Goal: Navigation & Orientation: Find specific page/section

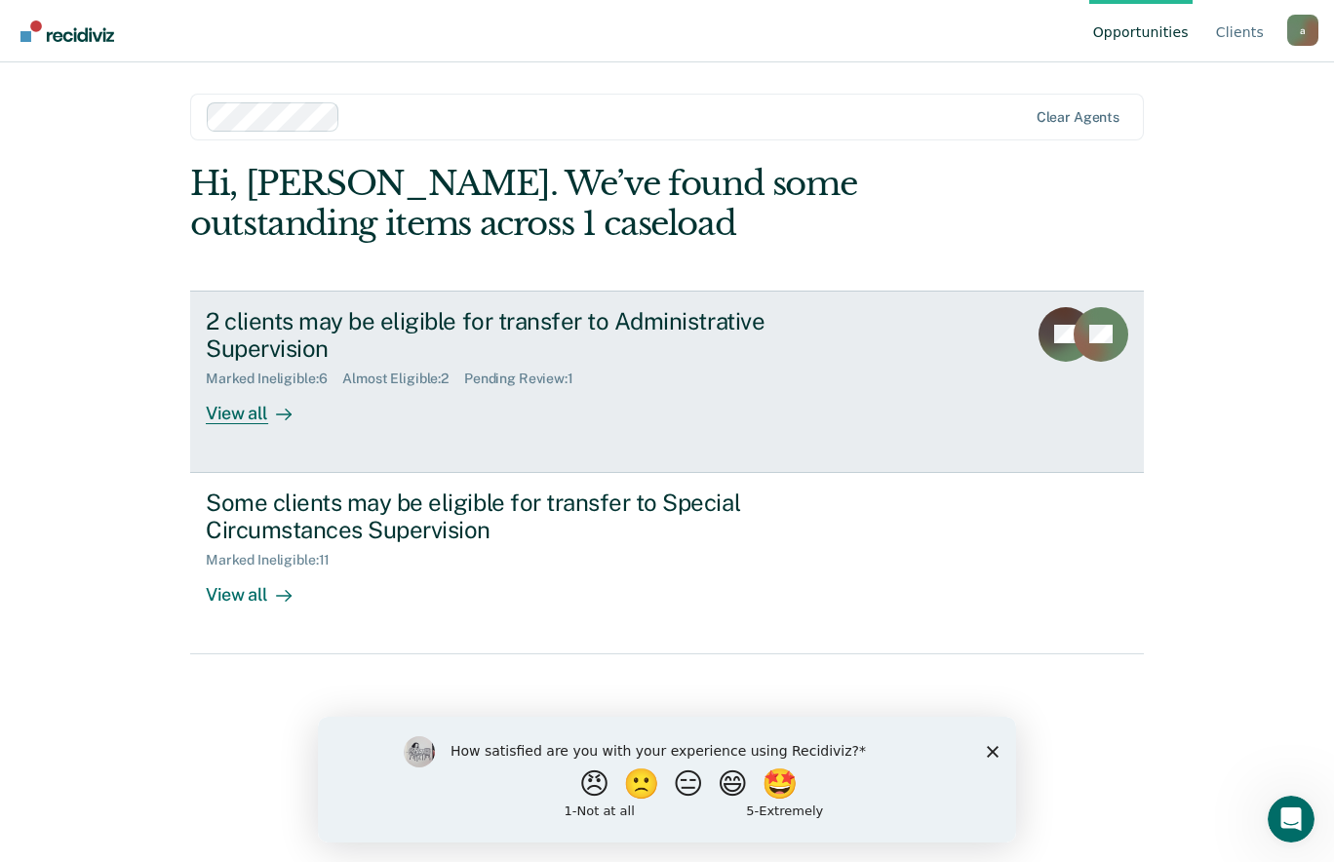
click at [871, 328] on div "2 clients may be eligible for transfer to Administrative Supervision" at bounding box center [548, 335] width 685 height 57
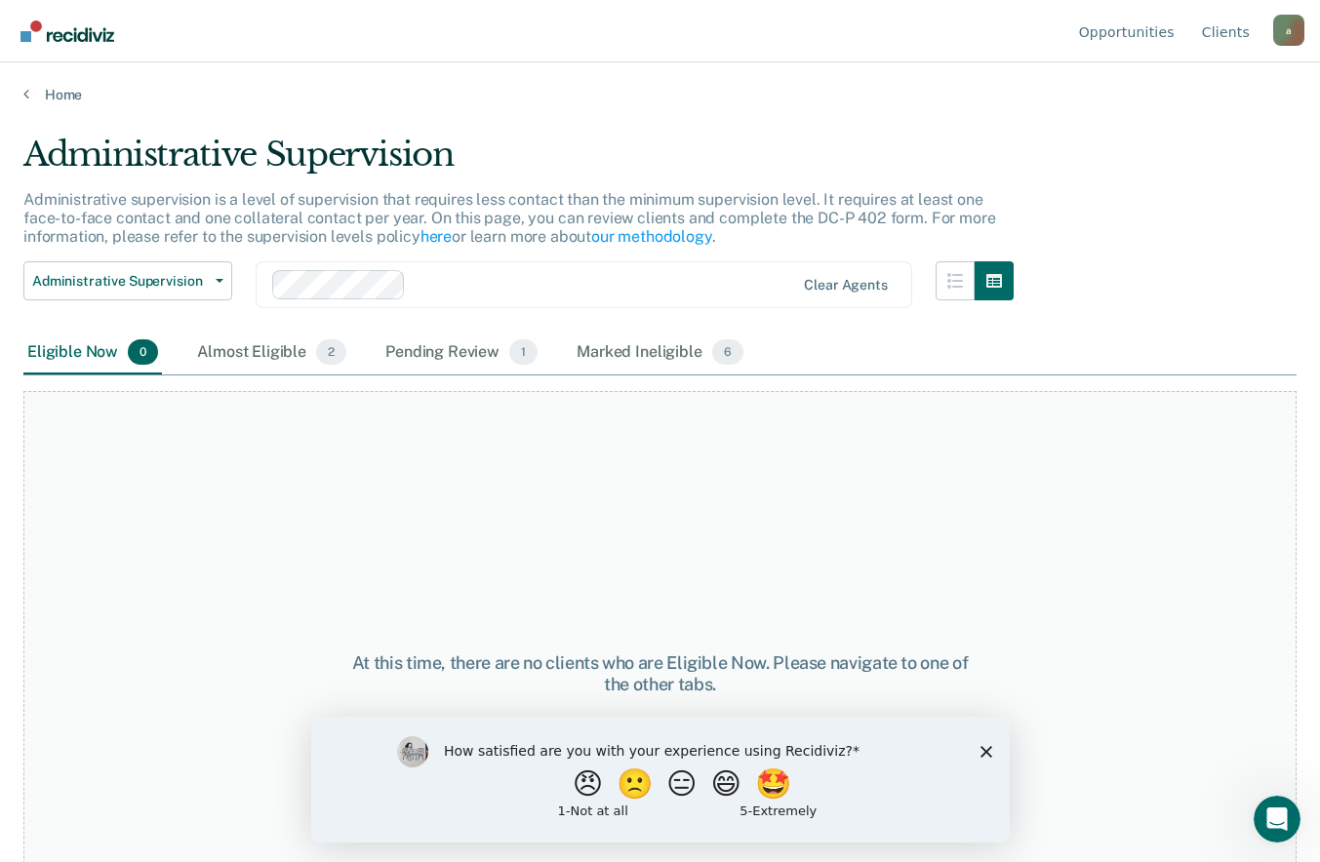
click at [49, 93] on link "Home" at bounding box center [659, 95] width 1273 height 18
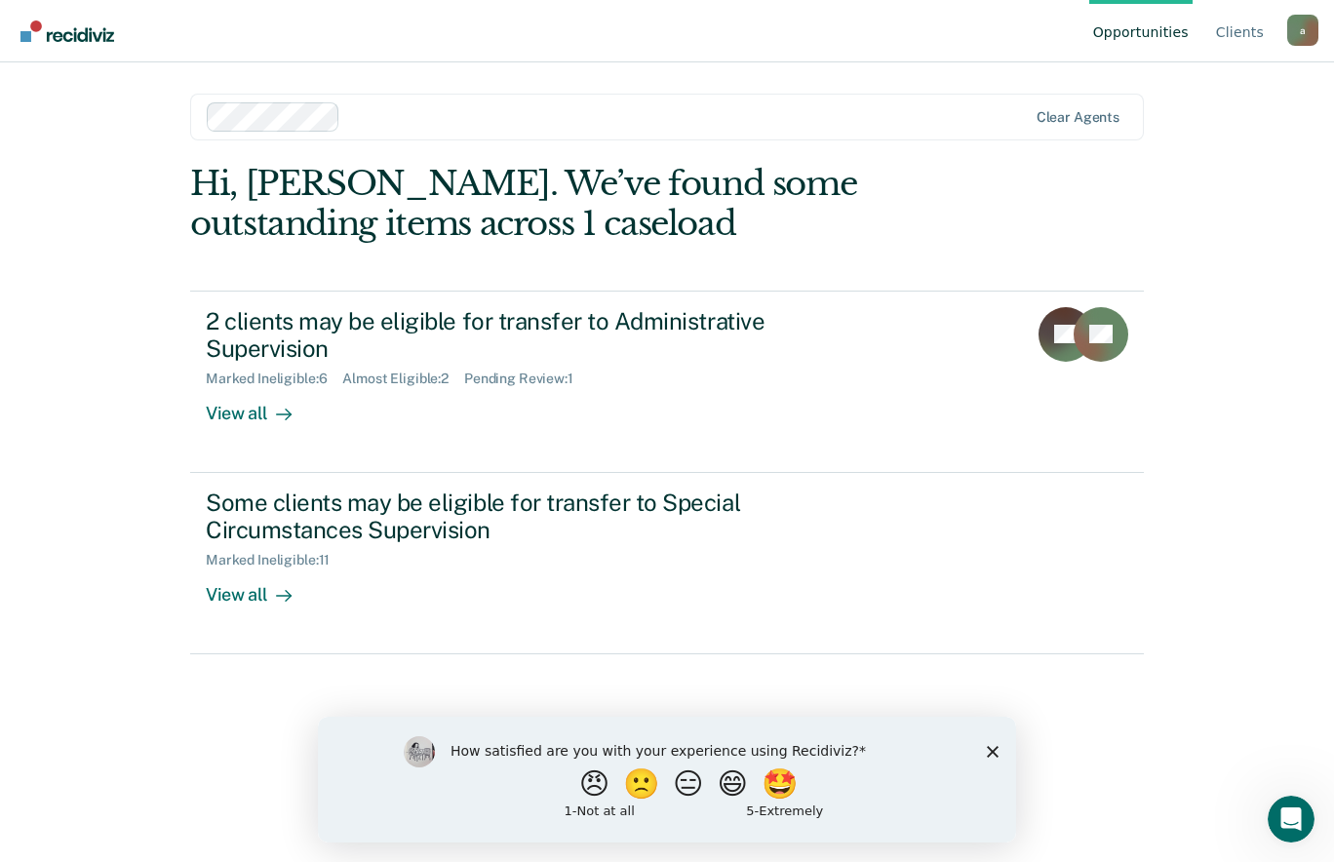
click at [585, 503] on div "Some clients may be eligible for transfer to Special Circumstances Supervision" at bounding box center [548, 517] width 685 height 57
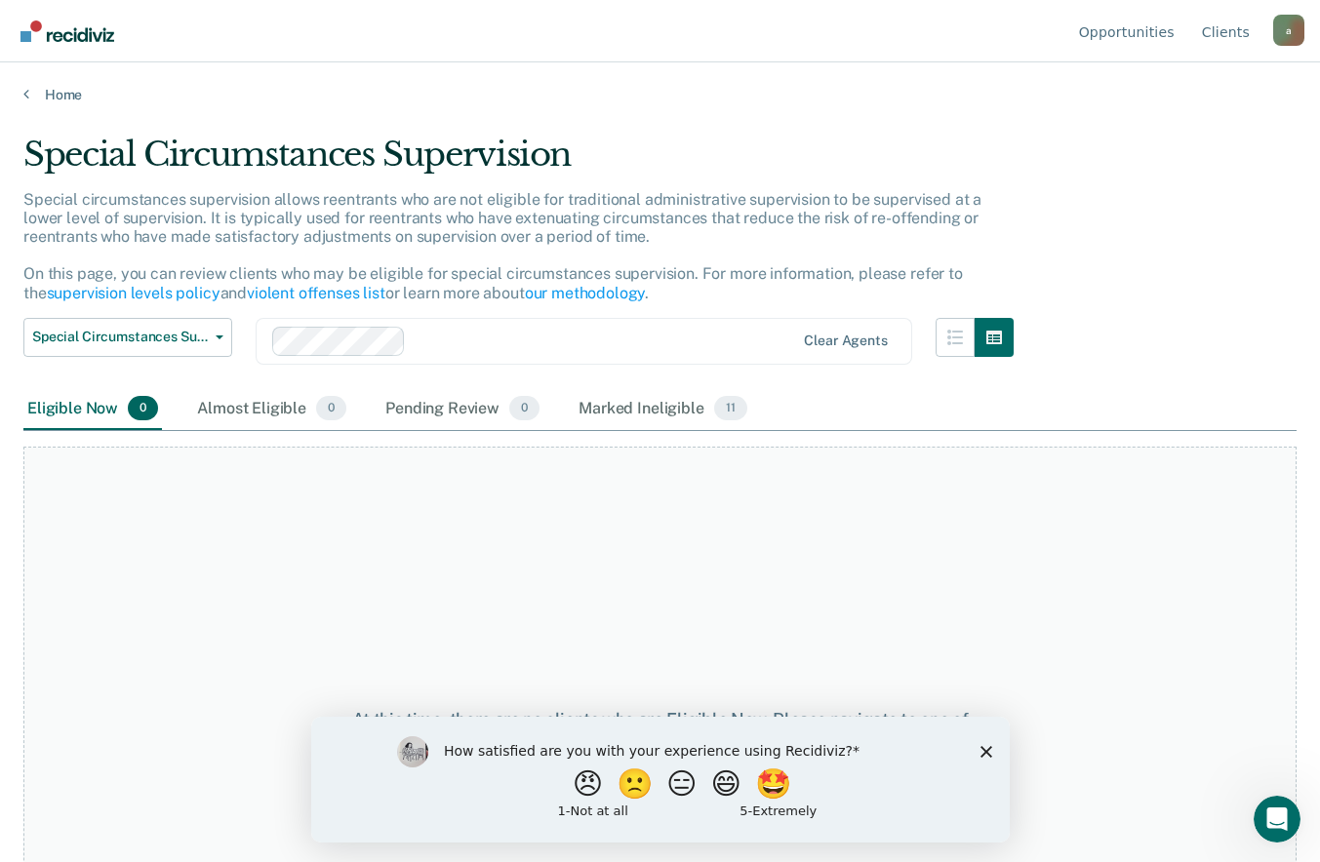
click at [90, 98] on link "Home" at bounding box center [659, 95] width 1273 height 18
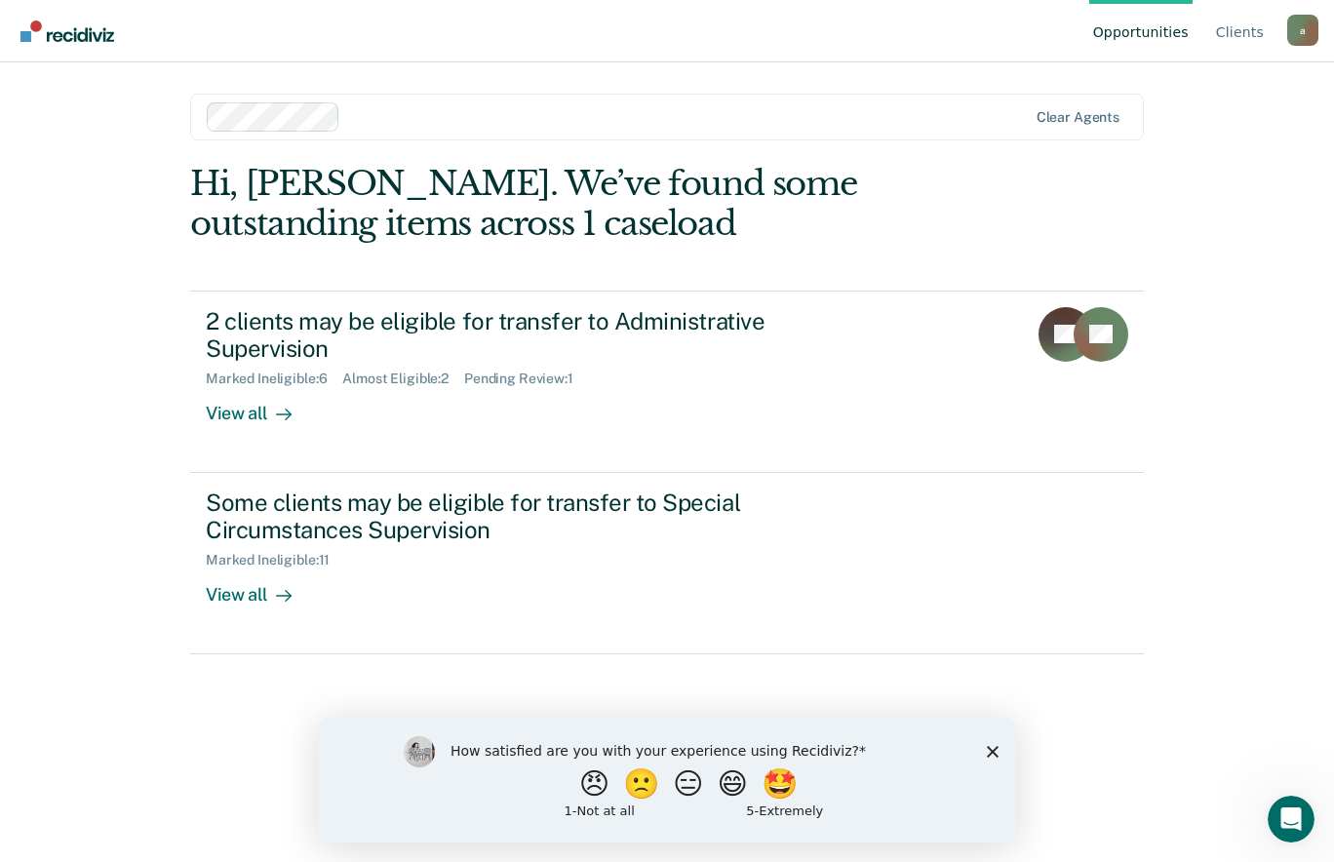
click at [1003, 770] on div "How satisfied are you with your experience using Recidiviz? 😠 🙁 😑 😄 🤩 1 - Not a…" at bounding box center [667, 779] width 698 height 126
click at [993, 750] on polygon "Close survey" at bounding box center [993, 751] width 12 height 12
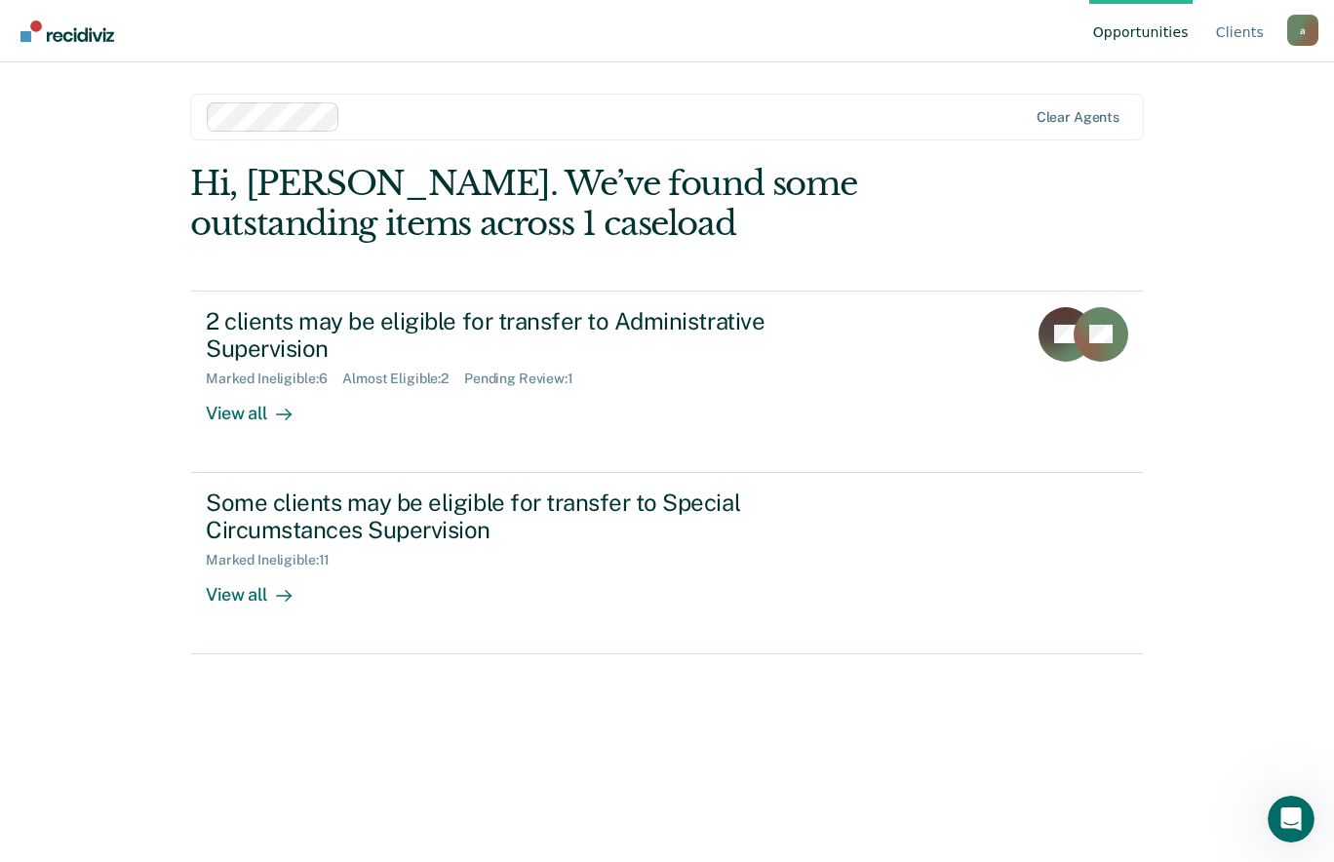
click at [954, 766] on div "Hi, [PERSON_NAME]. We’ve found some outstanding items across 1 caseload 2 clien…" at bounding box center [667, 486] width 954 height 644
